Goal: Information Seeking & Learning: Check status

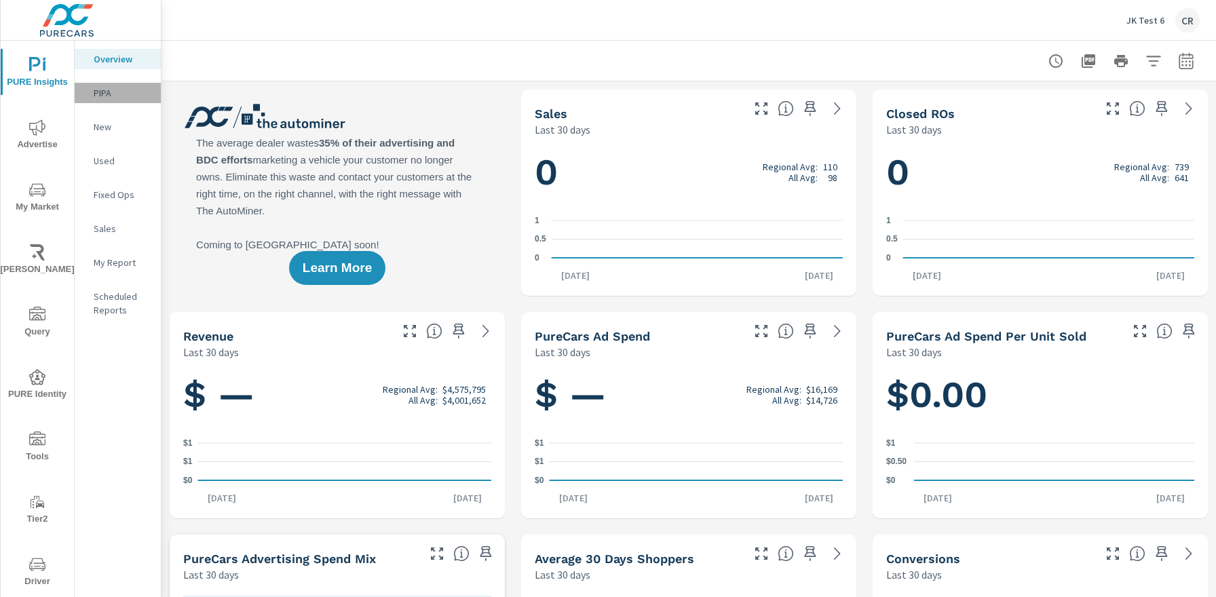
click at [107, 89] on p "PIPA" at bounding box center [122, 93] width 56 height 14
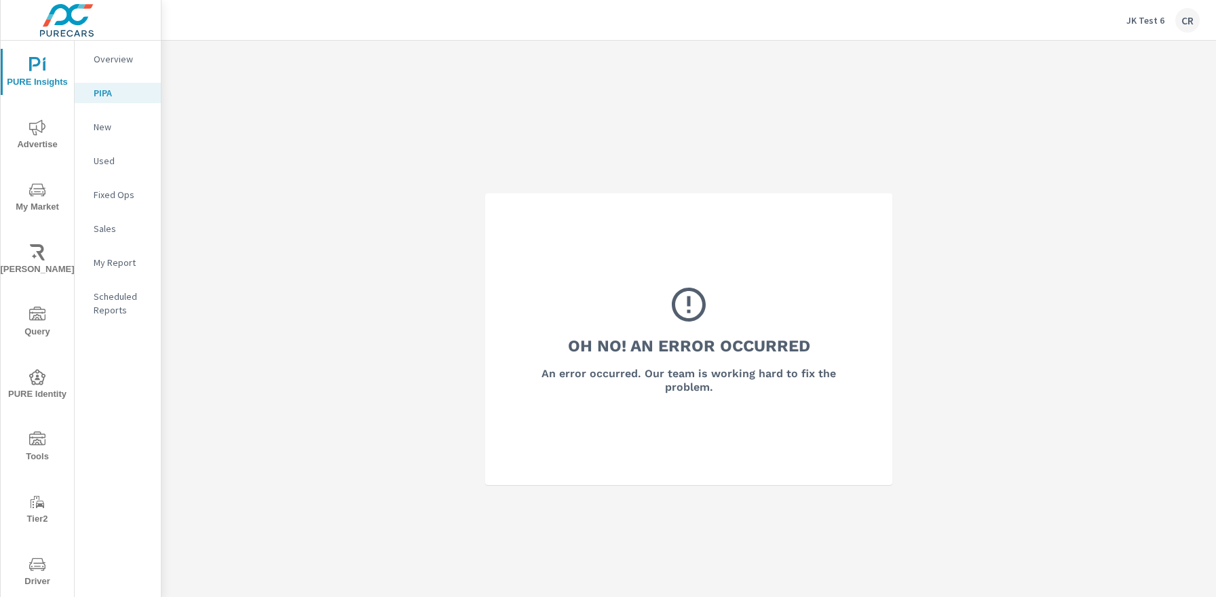
click at [105, 138] on nav "Overview PIPA New Used Fixed Ops Sales My Report Scheduled Reports" at bounding box center [118, 190] width 86 height 299
click at [104, 128] on p "New" at bounding box center [122, 127] width 56 height 14
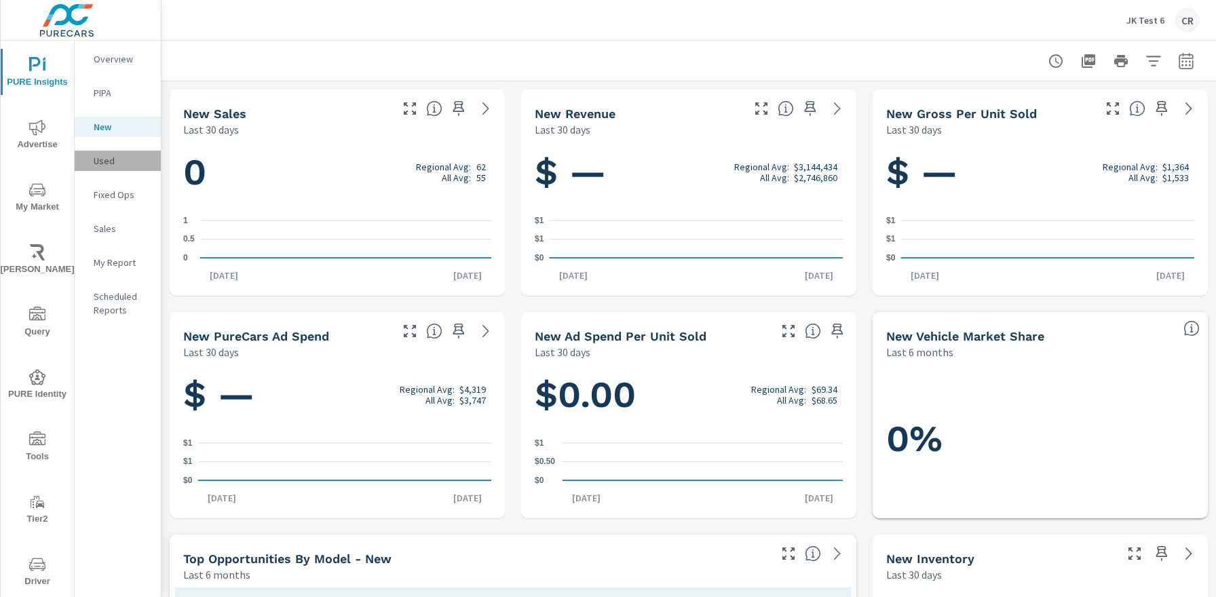
click at [111, 163] on p "Used" at bounding box center [122, 161] width 56 height 14
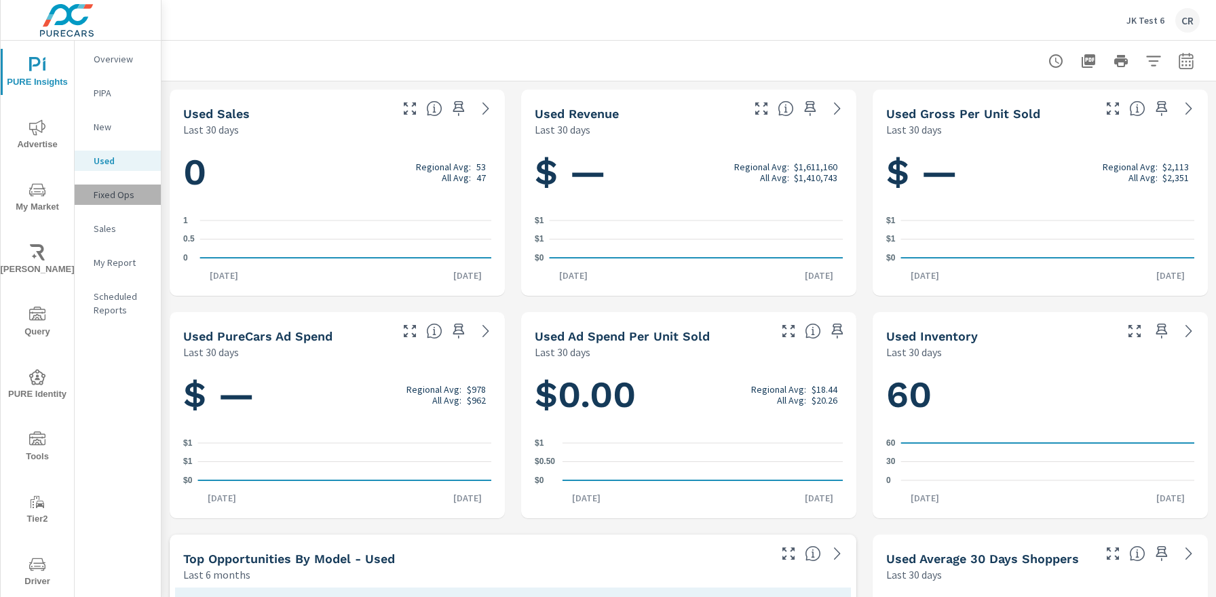
click at [125, 200] on p "Fixed Ops" at bounding box center [122, 195] width 56 height 14
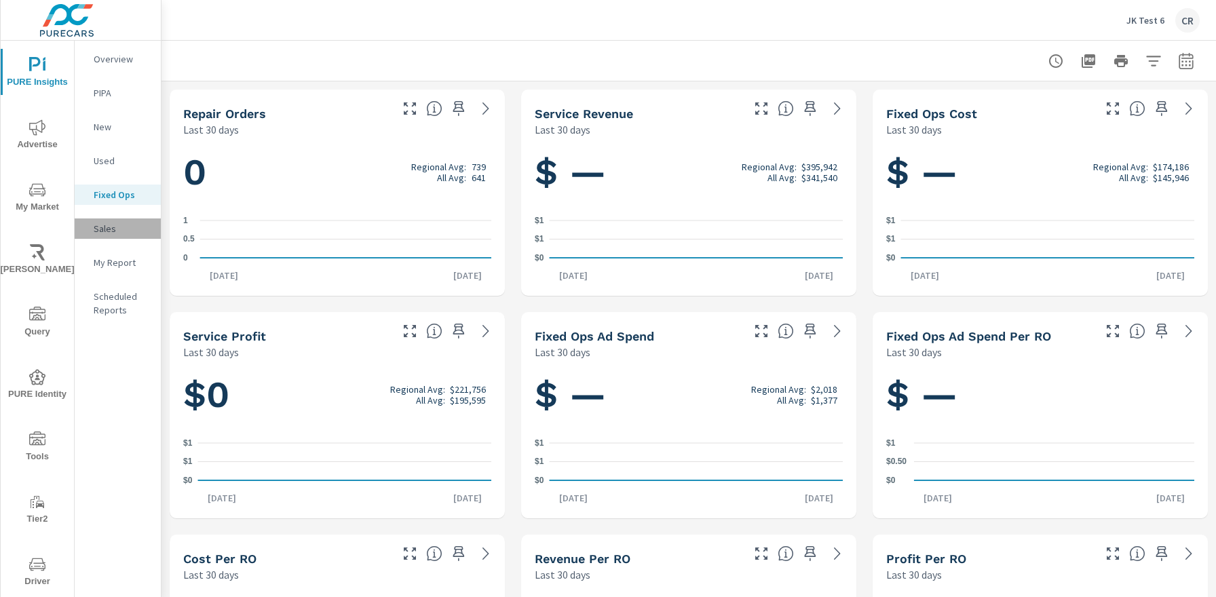
click at [119, 227] on p "Sales" at bounding box center [122, 229] width 56 height 14
